Goal: Task Accomplishment & Management: Use online tool/utility

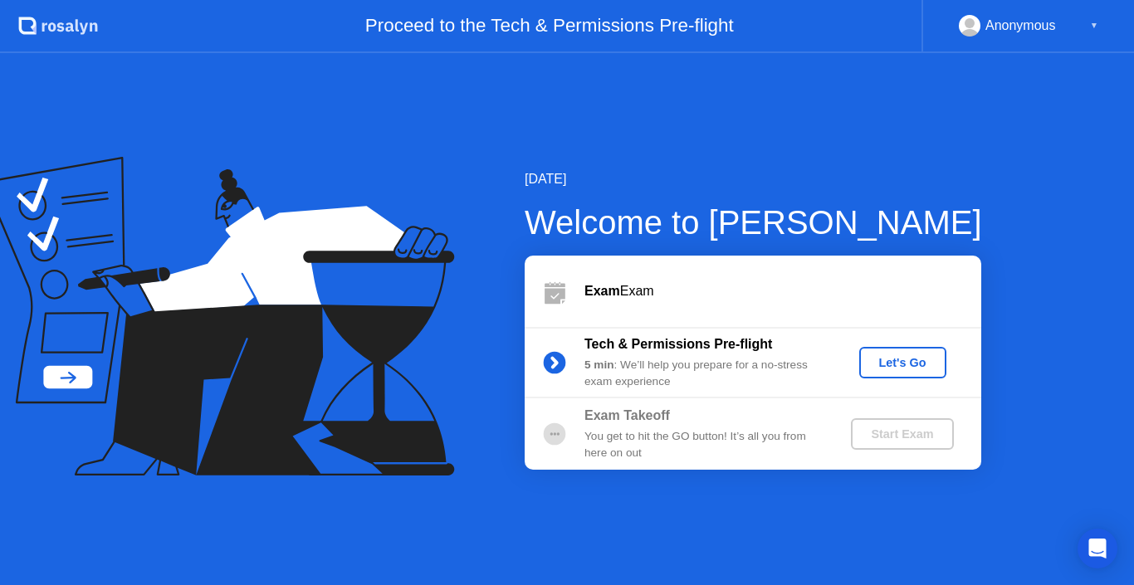
click at [908, 360] on div "Let's Go" at bounding box center [903, 362] width 74 height 13
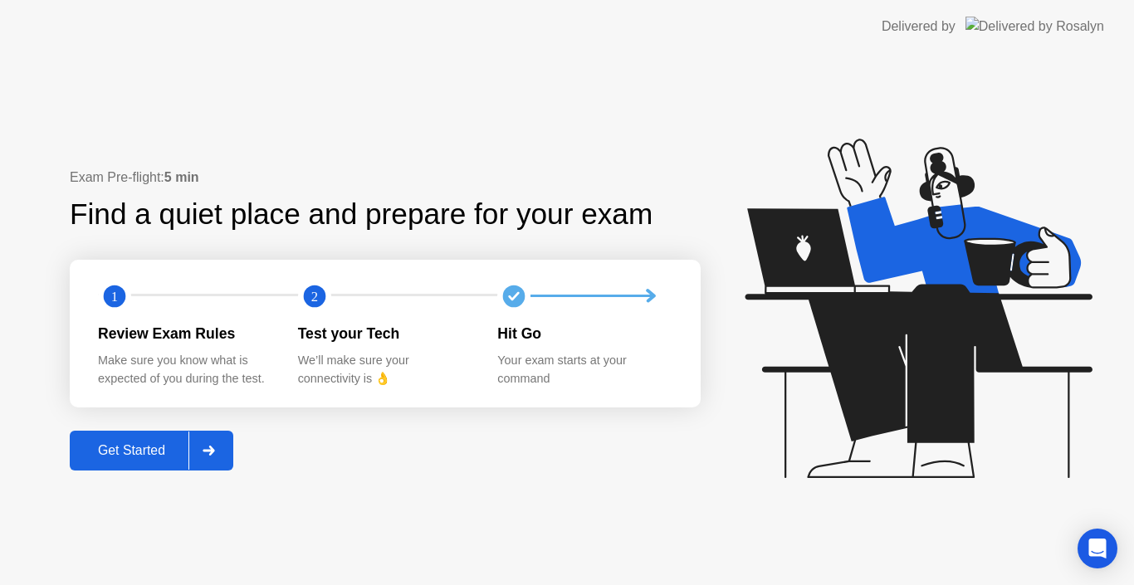
click at [134, 450] on div "Get Started" at bounding box center [132, 450] width 114 height 15
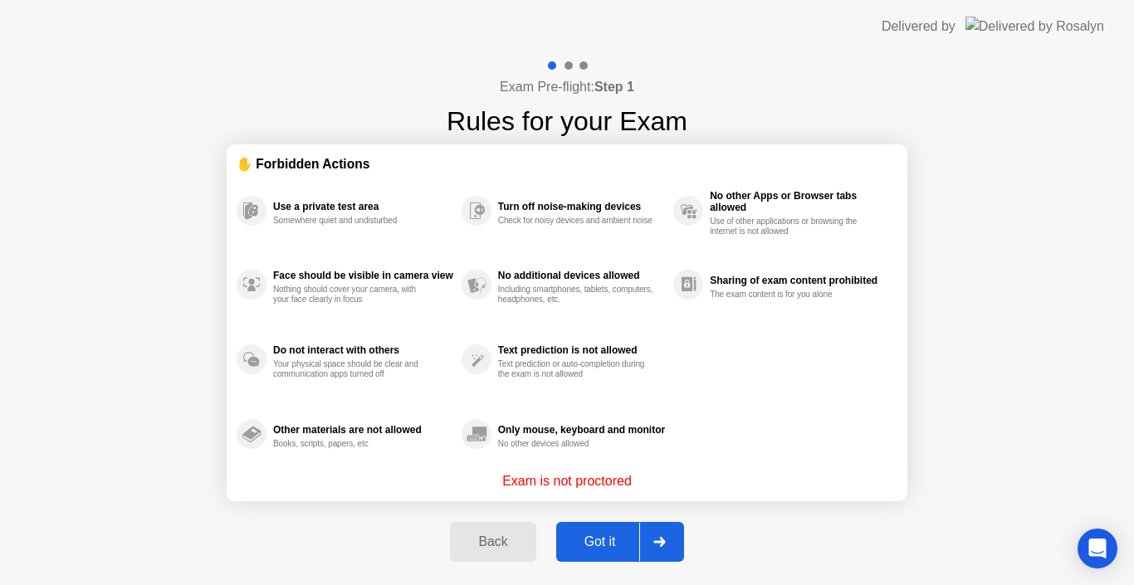
click at [599, 535] on div "Got it" at bounding box center [600, 542] width 78 height 15
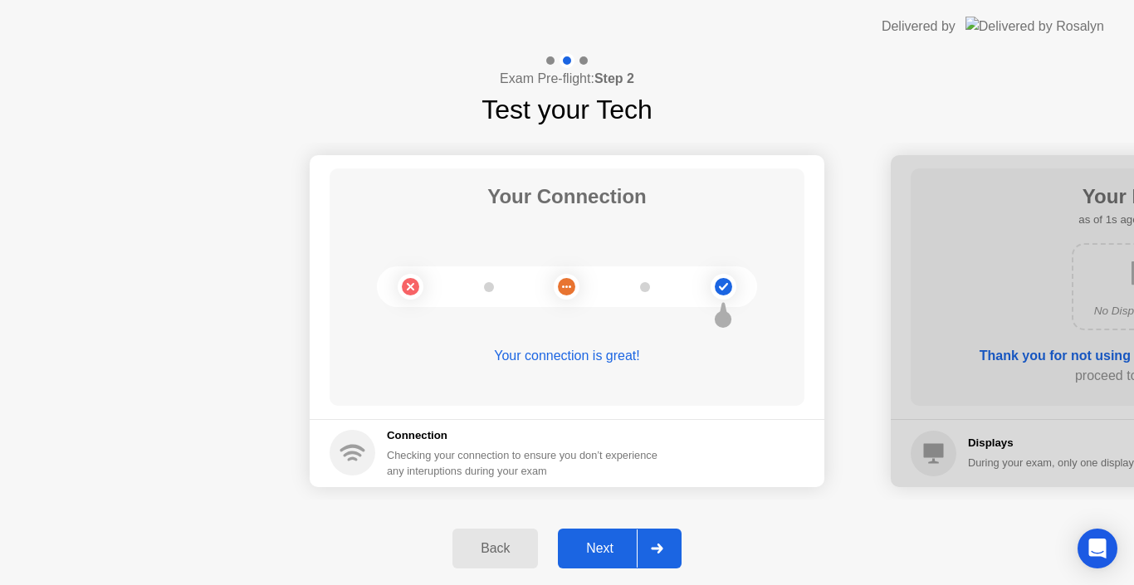
click at [599, 533] on button "Next" at bounding box center [620, 549] width 124 height 40
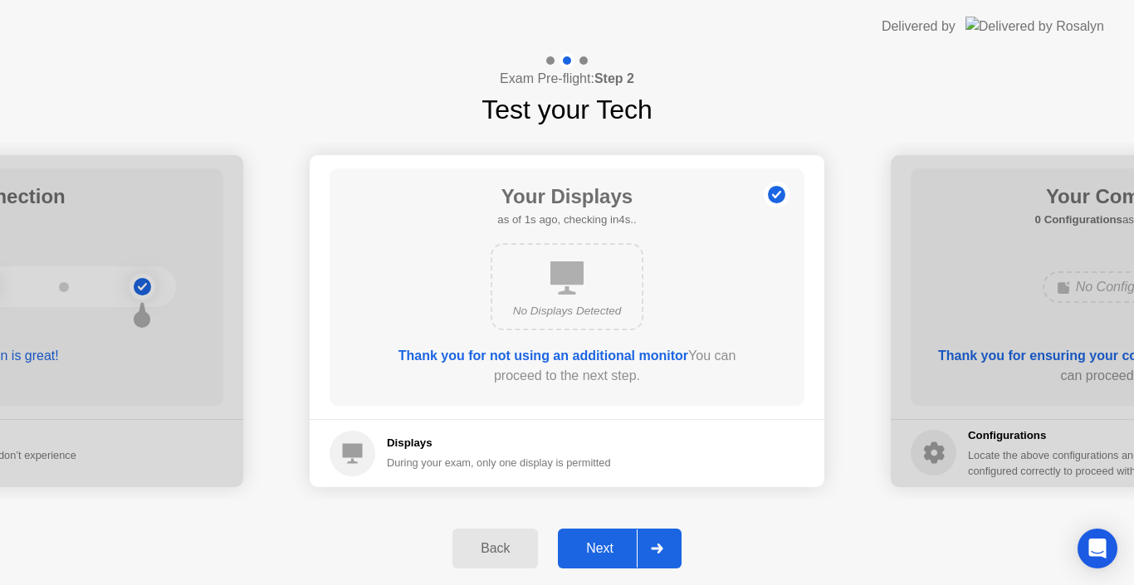
click at [599, 533] on button "Next" at bounding box center [620, 549] width 124 height 40
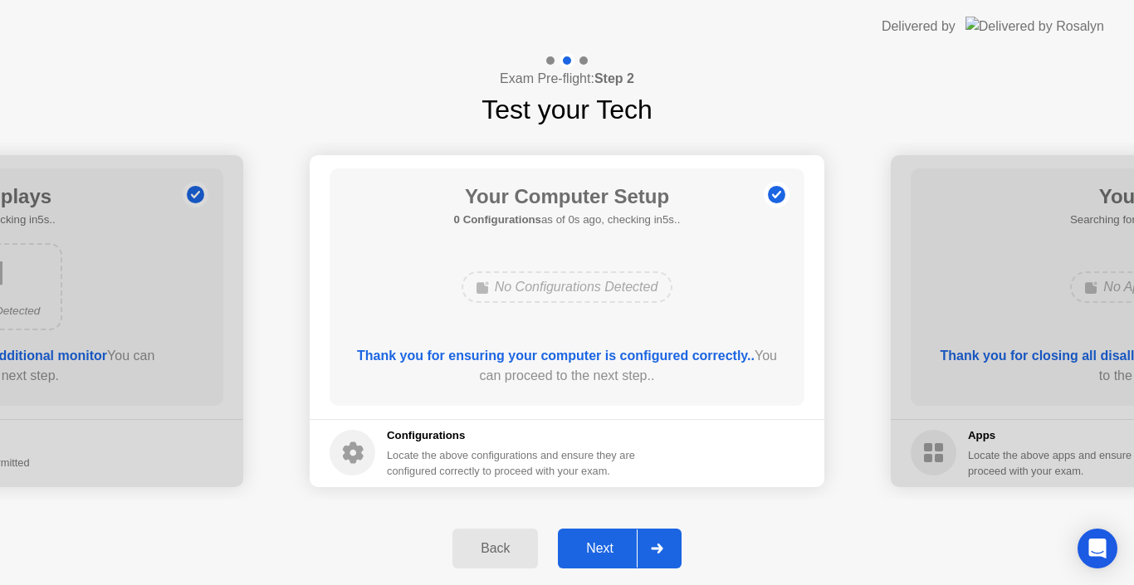
click at [599, 533] on button "Next" at bounding box center [620, 549] width 124 height 40
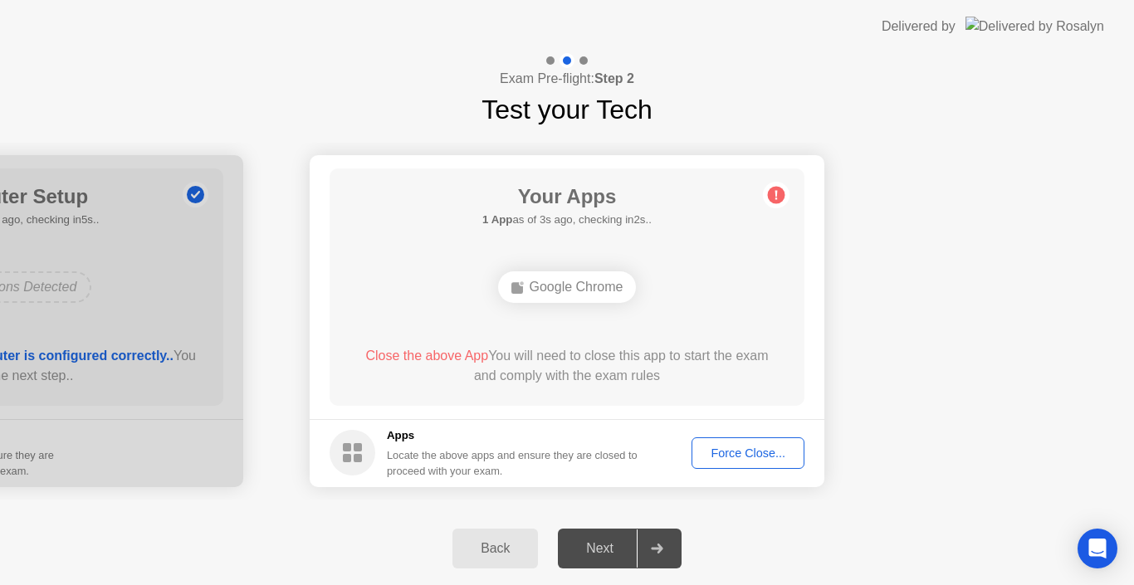
click at [770, 448] on div "Force Close..." at bounding box center [747, 453] width 101 height 13
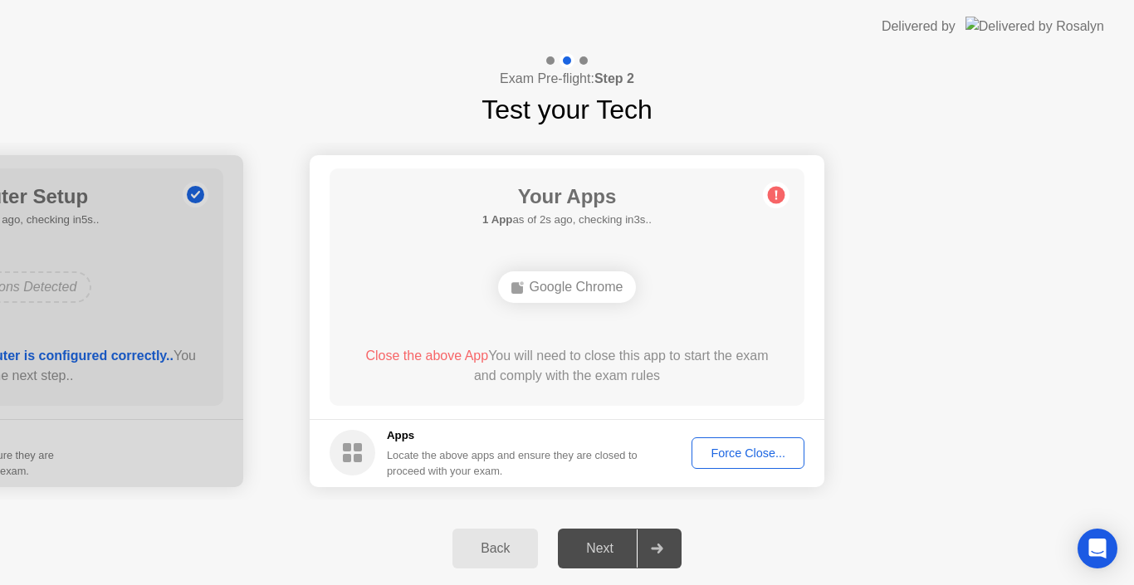
click at [741, 462] on button "Force Close..." at bounding box center [748, 454] width 113 height 32
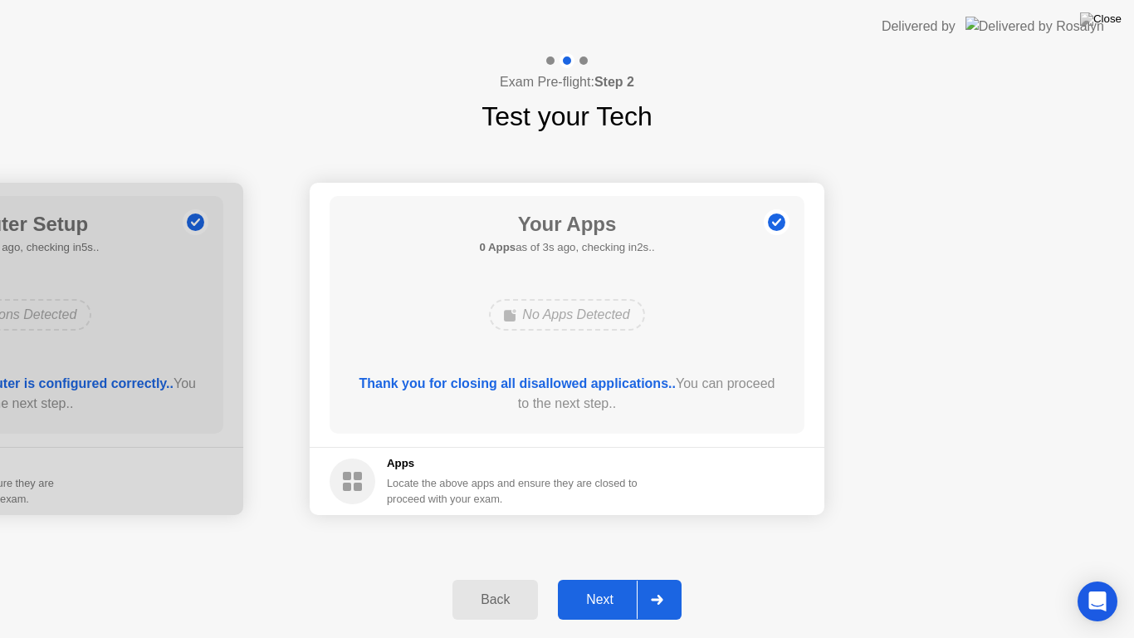
click at [610, 584] on div "Next" at bounding box center [600, 599] width 74 height 15
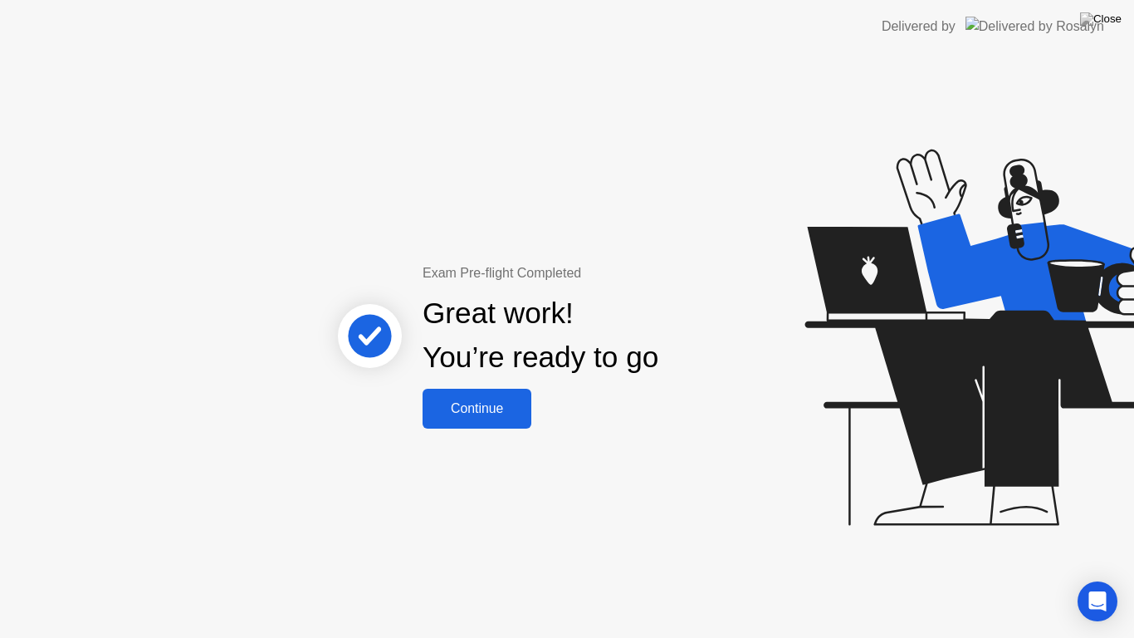
click at [479, 411] on div "Continue" at bounding box center [477, 408] width 99 height 15
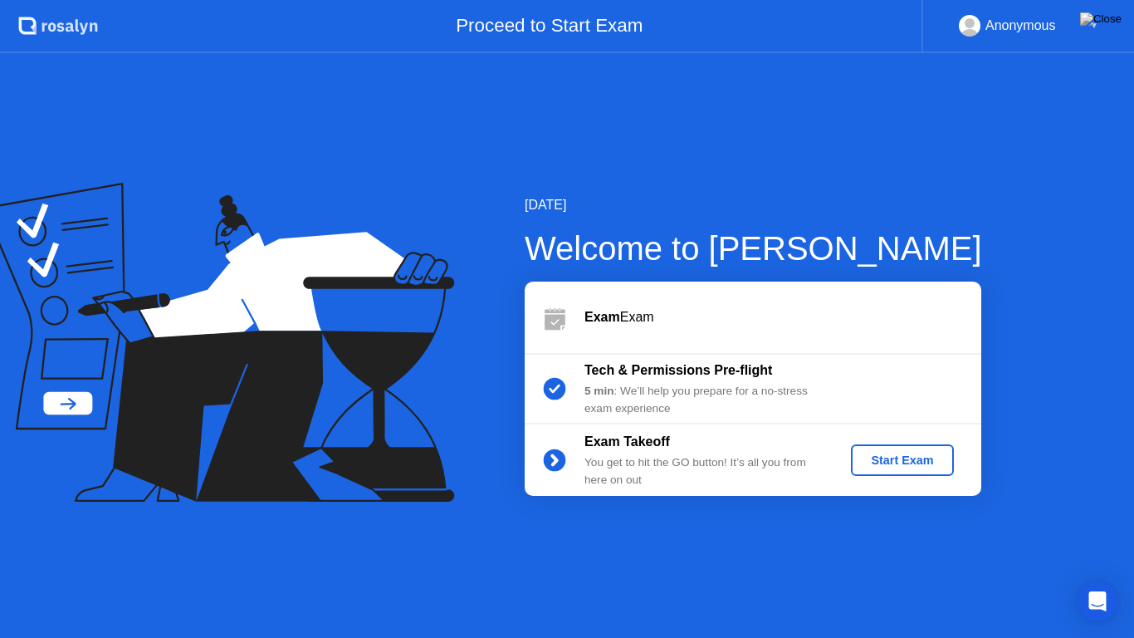
click at [902, 457] on div "Start Exam" at bounding box center [902, 459] width 89 height 13
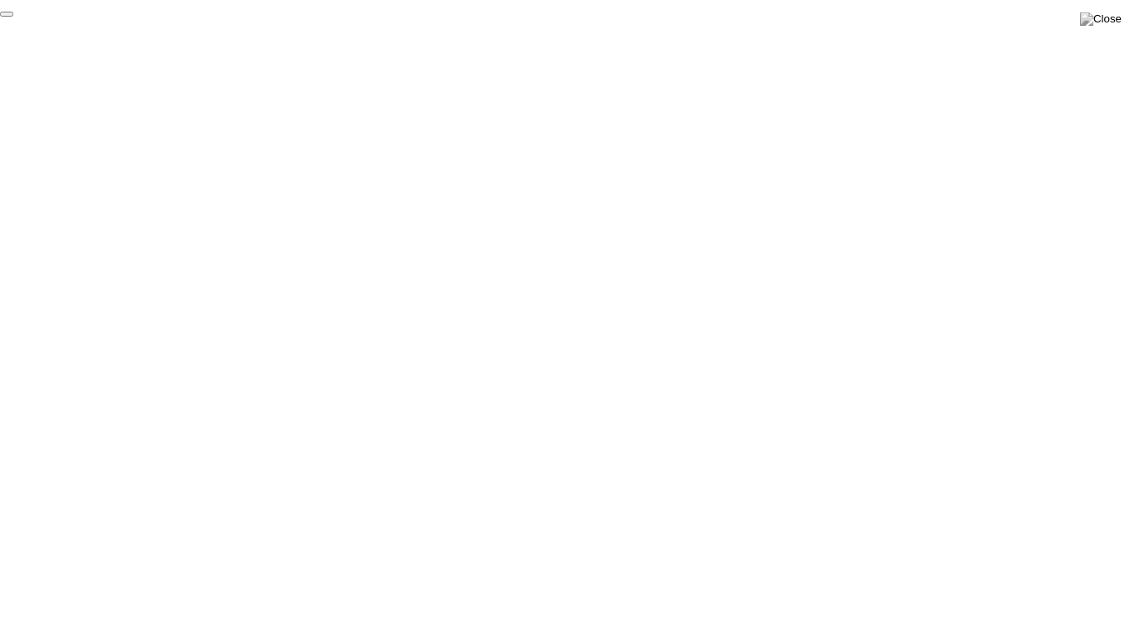
click div "End Proctoring Session"
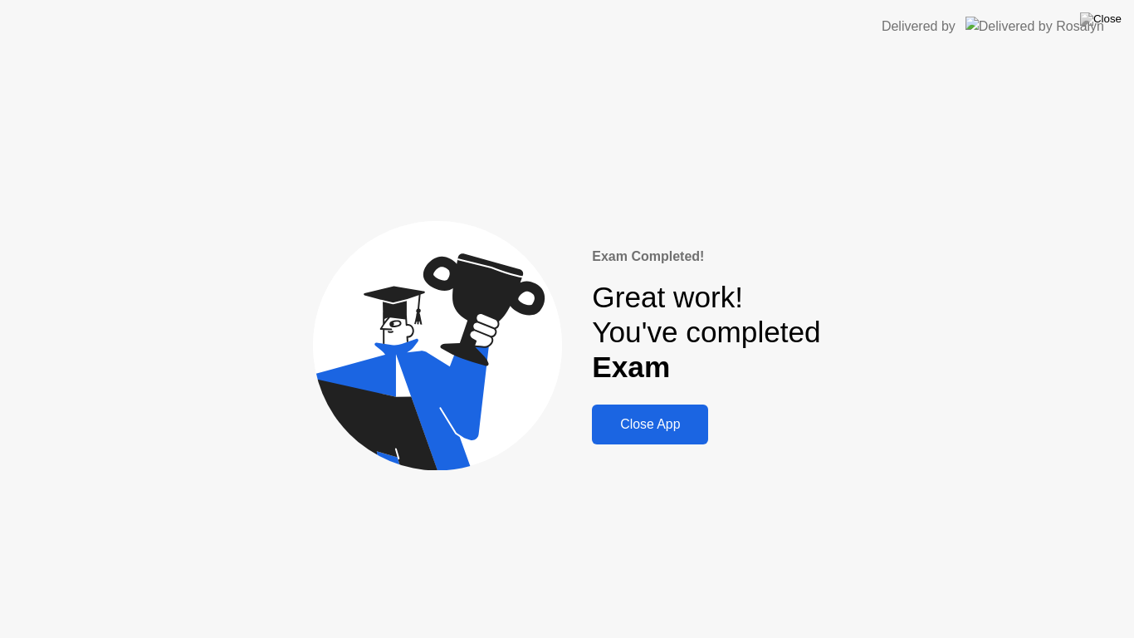
click at [657, 423] on div "Close App" at bounding box center [650, 424] width 106 height 15
